Goal: Information Seeking & Learning: Learn about a topic

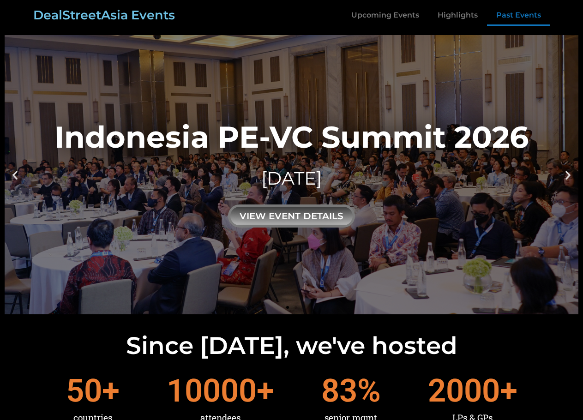
click at [507, 15] on link "Past Events" at bounding box center [518, 15] width 63 height 21
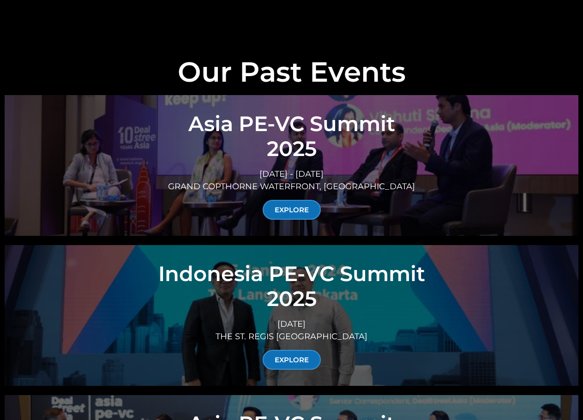
click at [333, 261] on h2 "Indonesia PE-VC Summit 2025" at bounding box center [291, 286] width 541 height 50
click at [285, 350] on link "EXPLORE" at bounding box center [292, 360] width 58 height 20
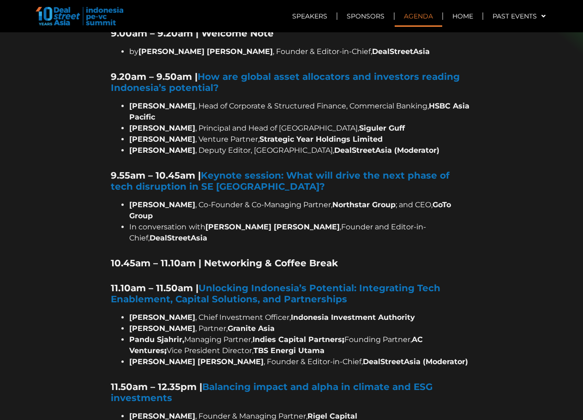
scroll to position [769, 0]
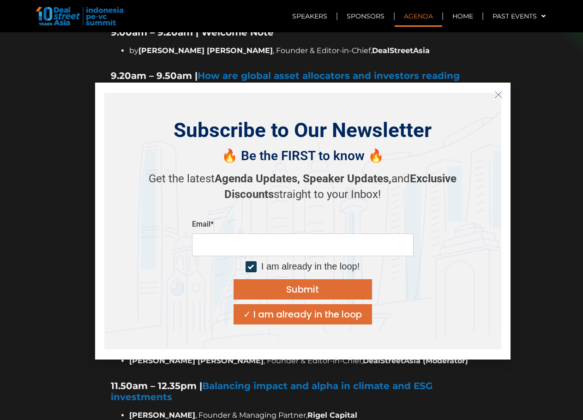
click at [500, 92] on icon "Close" at bounding box center [498, 94] width 8 height 8
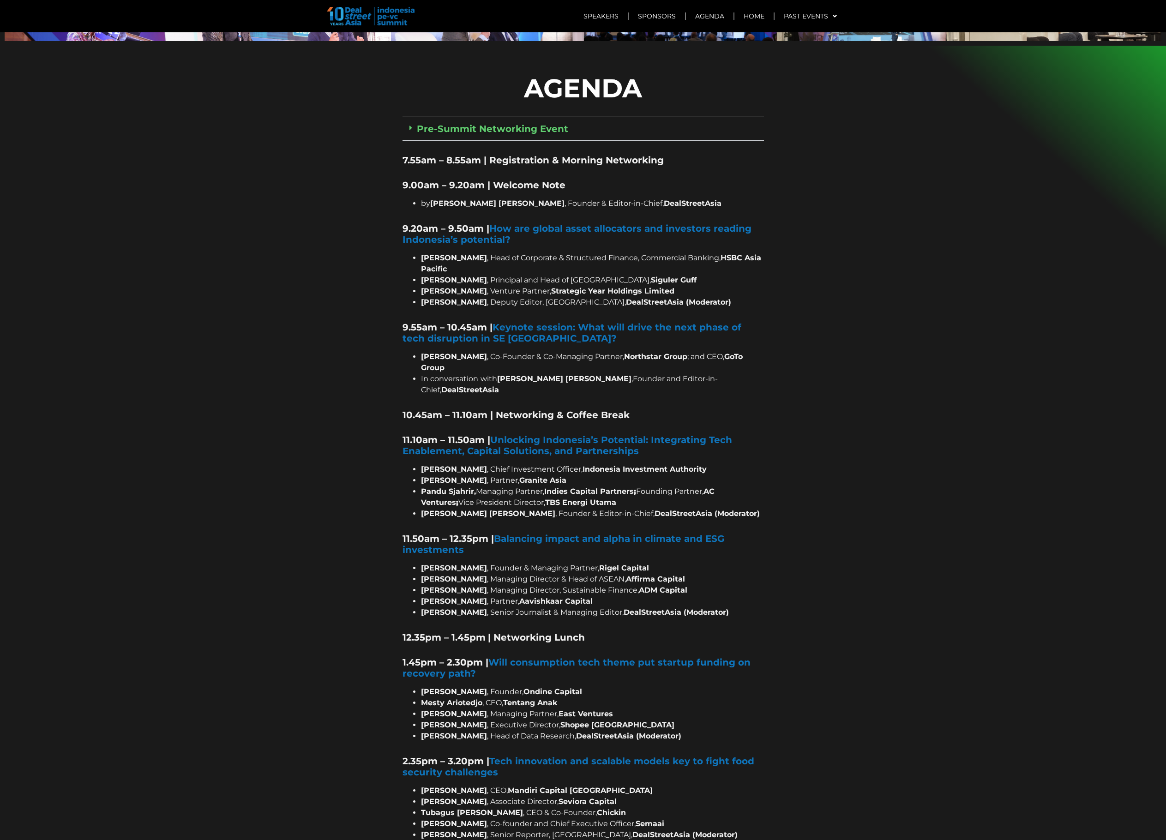
scroll to position [616, 0]
